Goal: Task Accomplishment & Management: Manage account settings

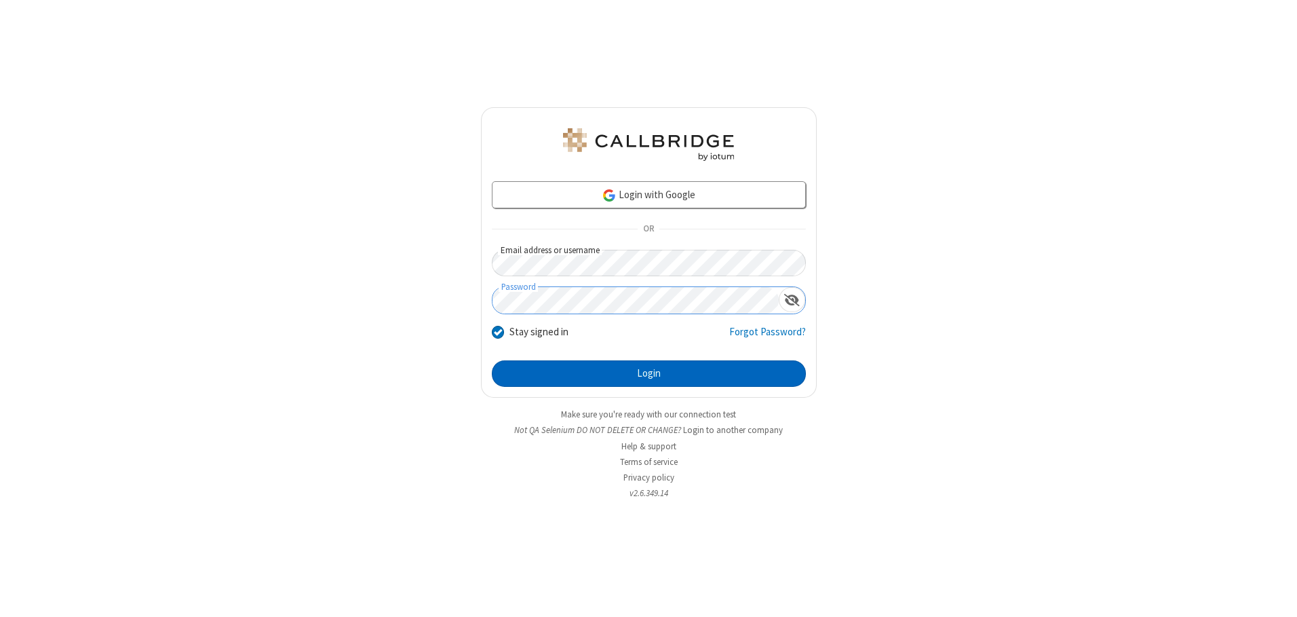
click at [648, 373] on button "Login" at bounding box center [649, 373] width 314 height 27
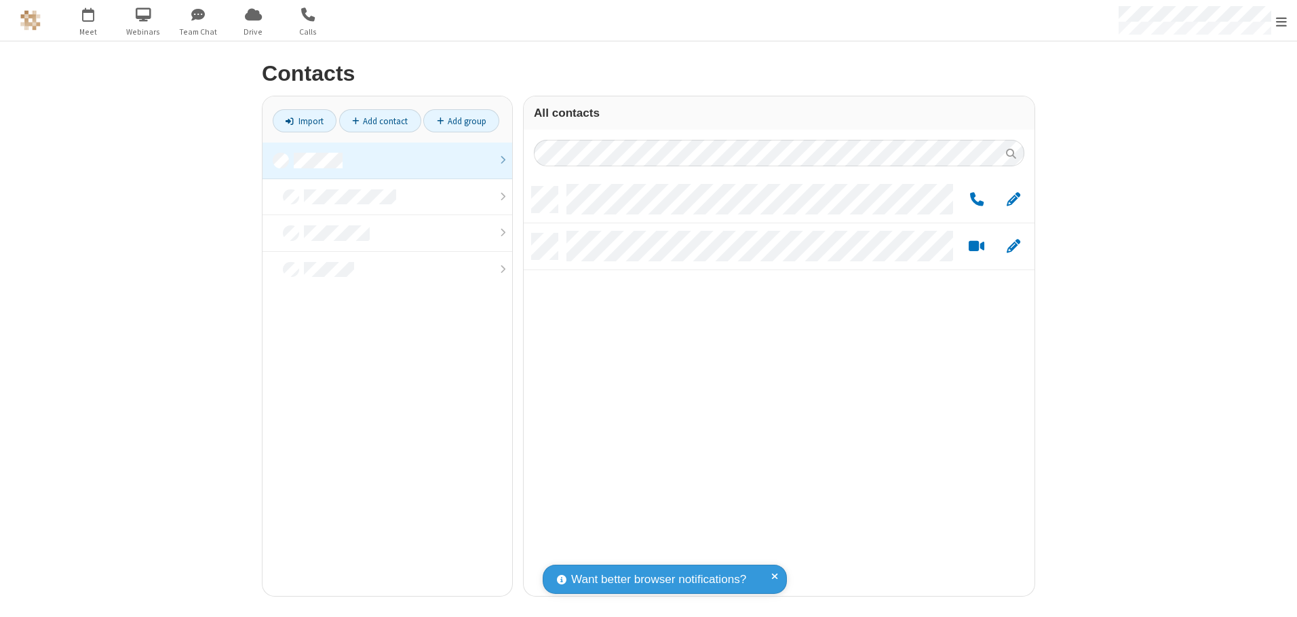
scroll to position [409, 501]
click at [387, 160] on link at bounding box center [387, 160] width 250 height 37
click at [1013, 199] on span "Edit" at bounding box center [1014, 199] width 14 height 17
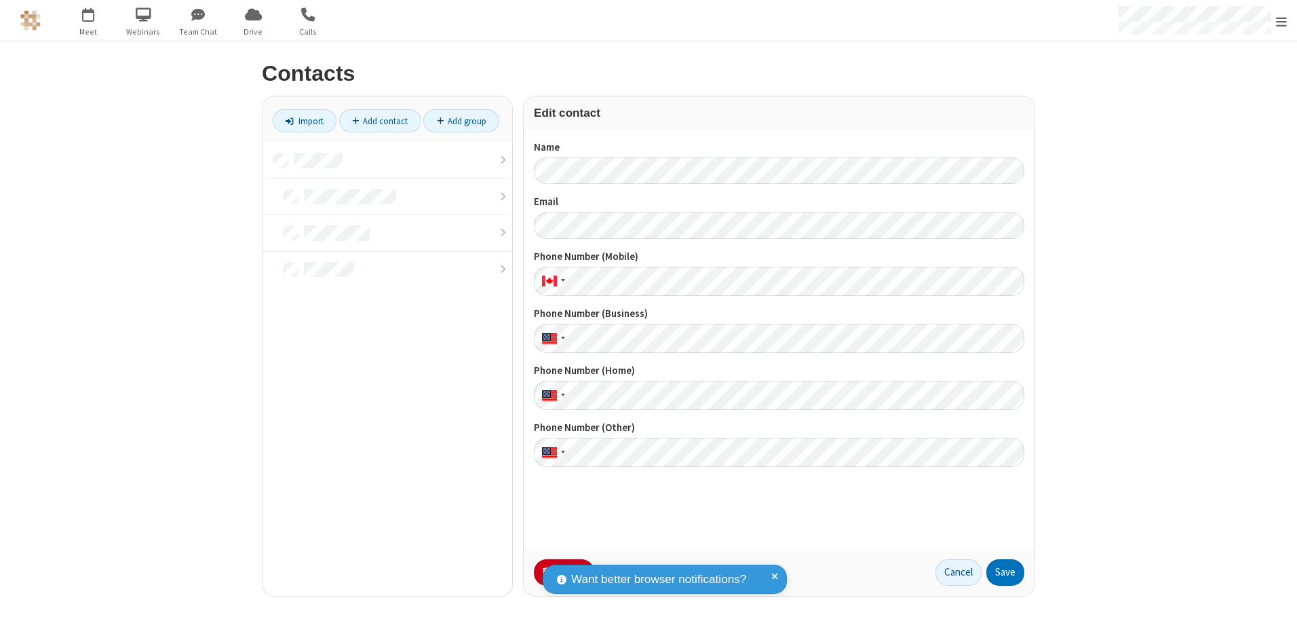
click at [0, 0] on button "No Thanks" at bounding box center [0, 0] width 0 height 0
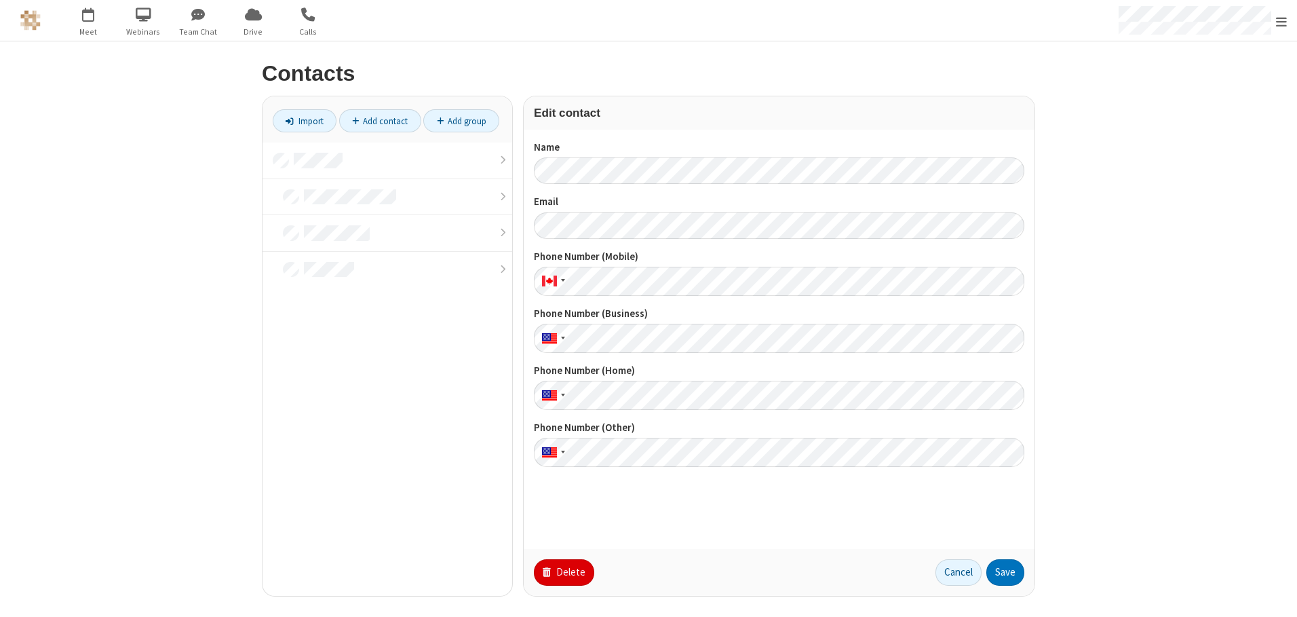
click at [562, 572] on button "Delete" at bounding box center [564, 572] width 60 height 27
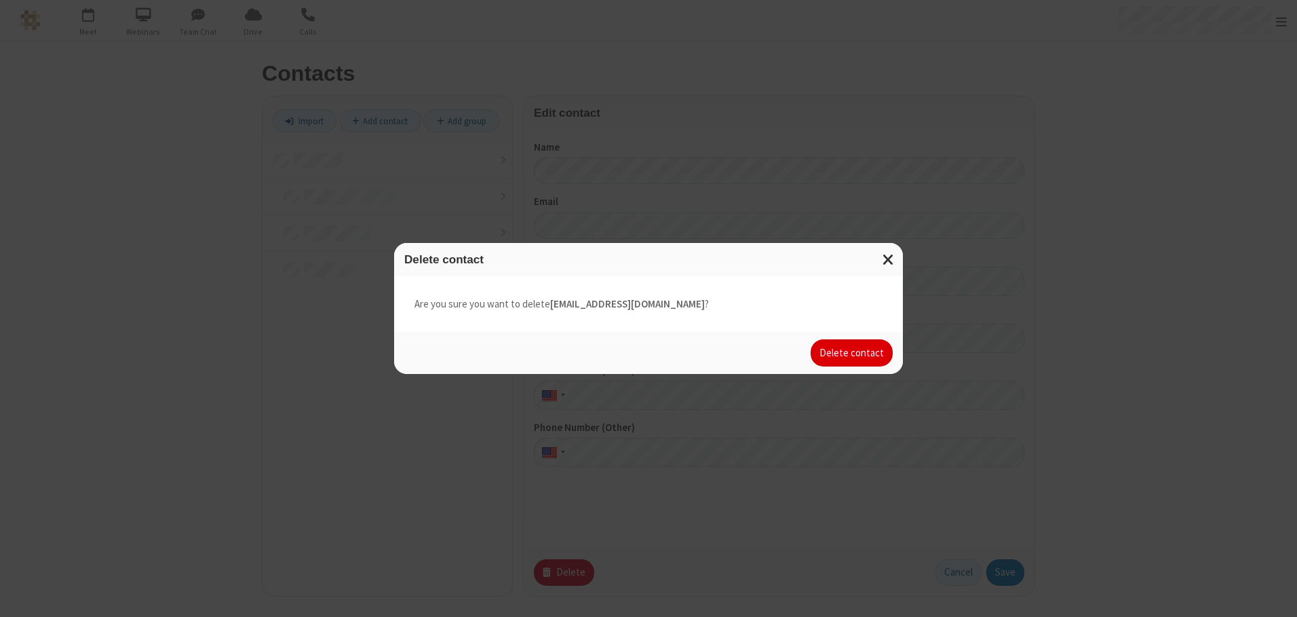
click at [853, 353] on button "Delete contact" at bounding box center [852, 352] width 82 height 27
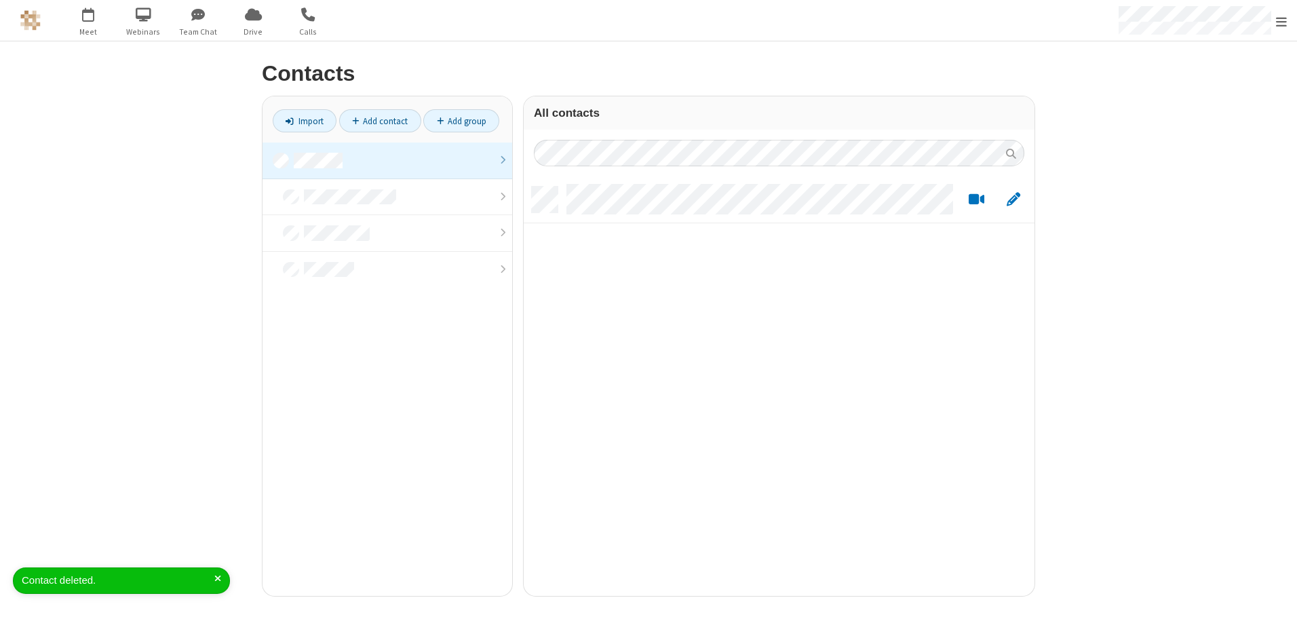
scroll to position [409, 501]
